Goal: Book appointment/travel/reservation

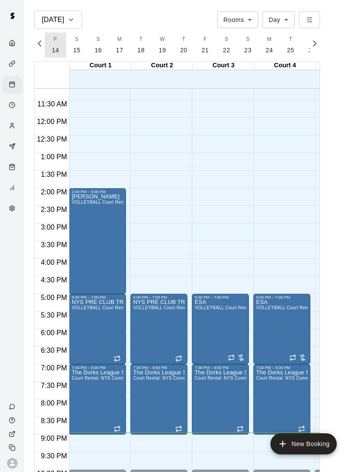
click at [58, 47] on p "14" at bounding box center [55, 50] width 7 height 9
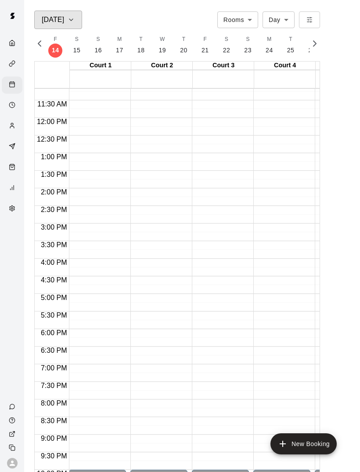
click at [73, 20] on icon "button" at bounding box center [71, 20] width 7 height 11
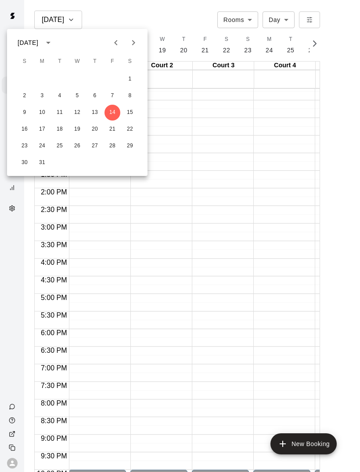
click at [139, 44] on button "Next month" at bounding box center [134, 43] width 18 height 18
click at [131, 42] on icon "Next month" at bounding box center [133, 42] width 11 height 11
click at [139, 39] on button "Next month" at bounding box center [134, 43] width 18 height 18
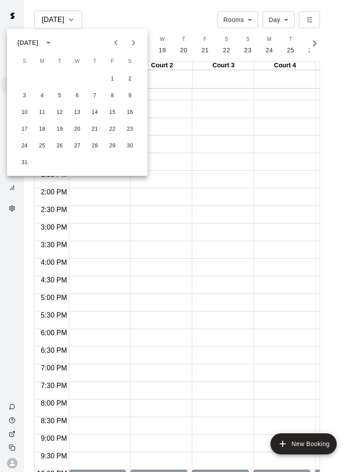
click at [139, 39] on button "Next month" at bounding box center [134, 43] width 18 height 18
click at [138, 42] on icon "Next month" at bounding box center [133, 42] width 11 height 11
click at [120, 37] on button "Previous month" at bounding box center [116, 43] width 18 height 18
click at [116, 44] on icon "Previous month" at bounding box center [115, 42] width 3 height 5
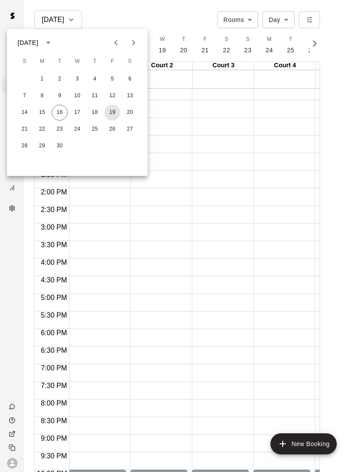
click at [115, 120] on button "19" at bounding box center [113, 113] width 16 height 16
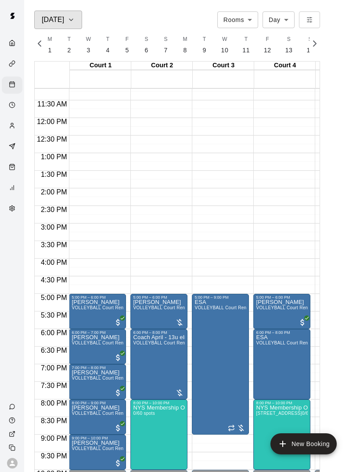
scroll to position [0, 3559]
